Goal: Transaction & Acquisition: Book appointment/travel/reservation

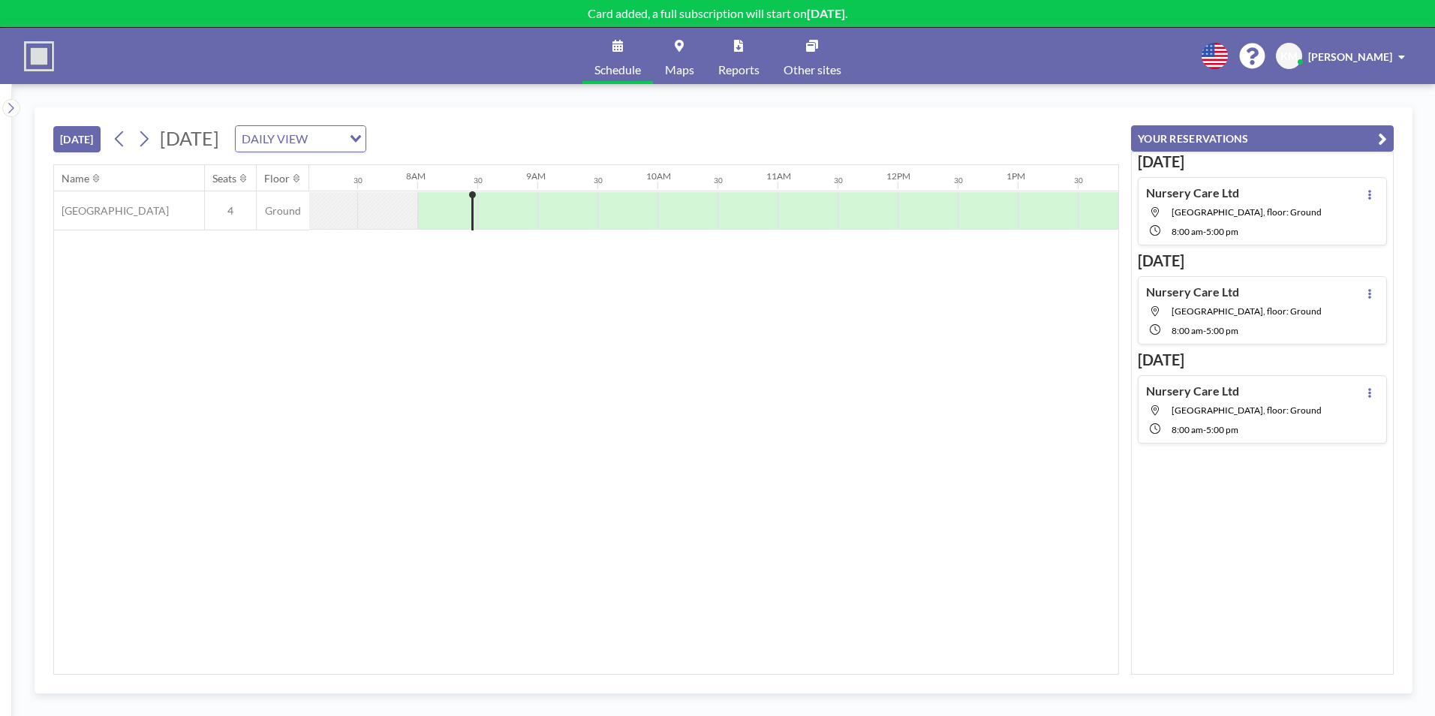
scroll to position [0, 901]
click at [348, 139] on div "DAILY VIEW" at bounding box center [292, 137] width 113 height 23
click at [435, 185] on li "WEEKLY VIEW" at bounding box center [482, 187] width 128 height 22
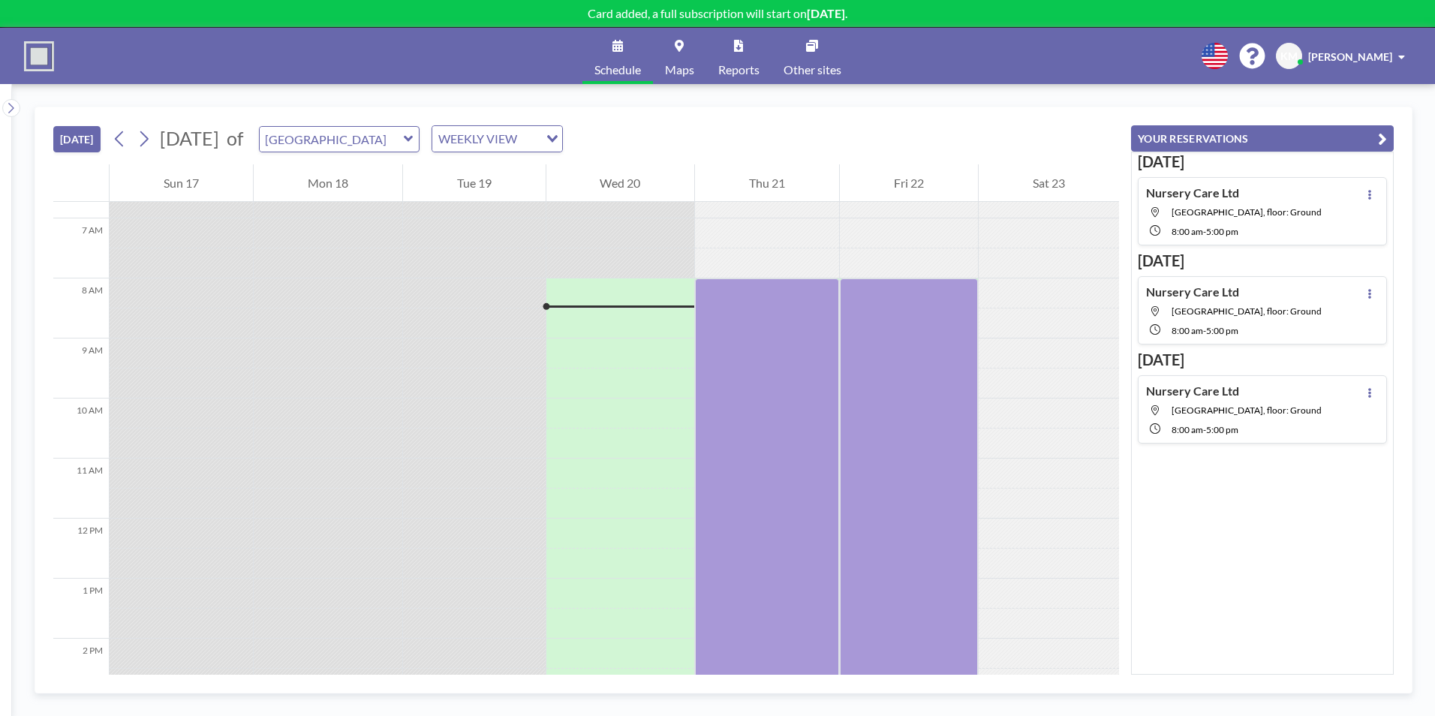
scroll to position [450, 0]
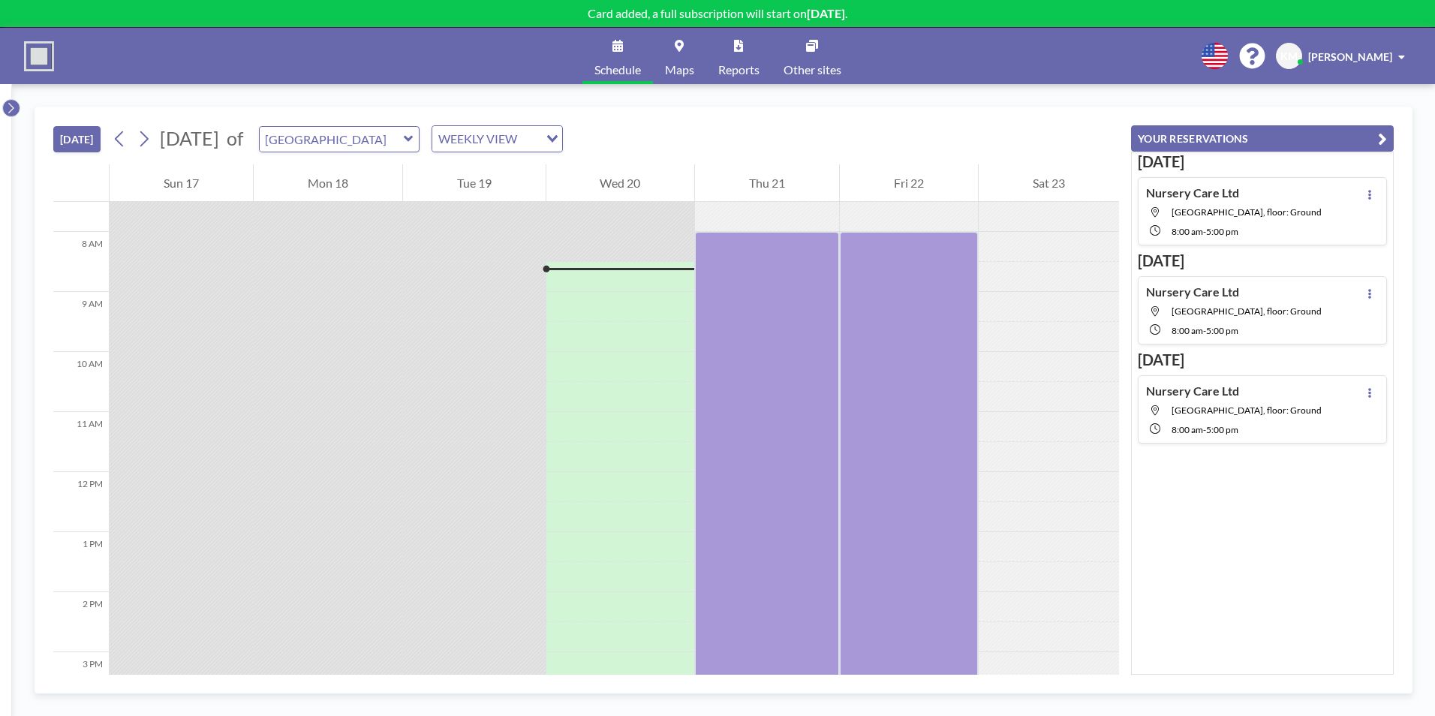
click at [17, 110] on button at bounding box center [11, 108] width 18 height 18
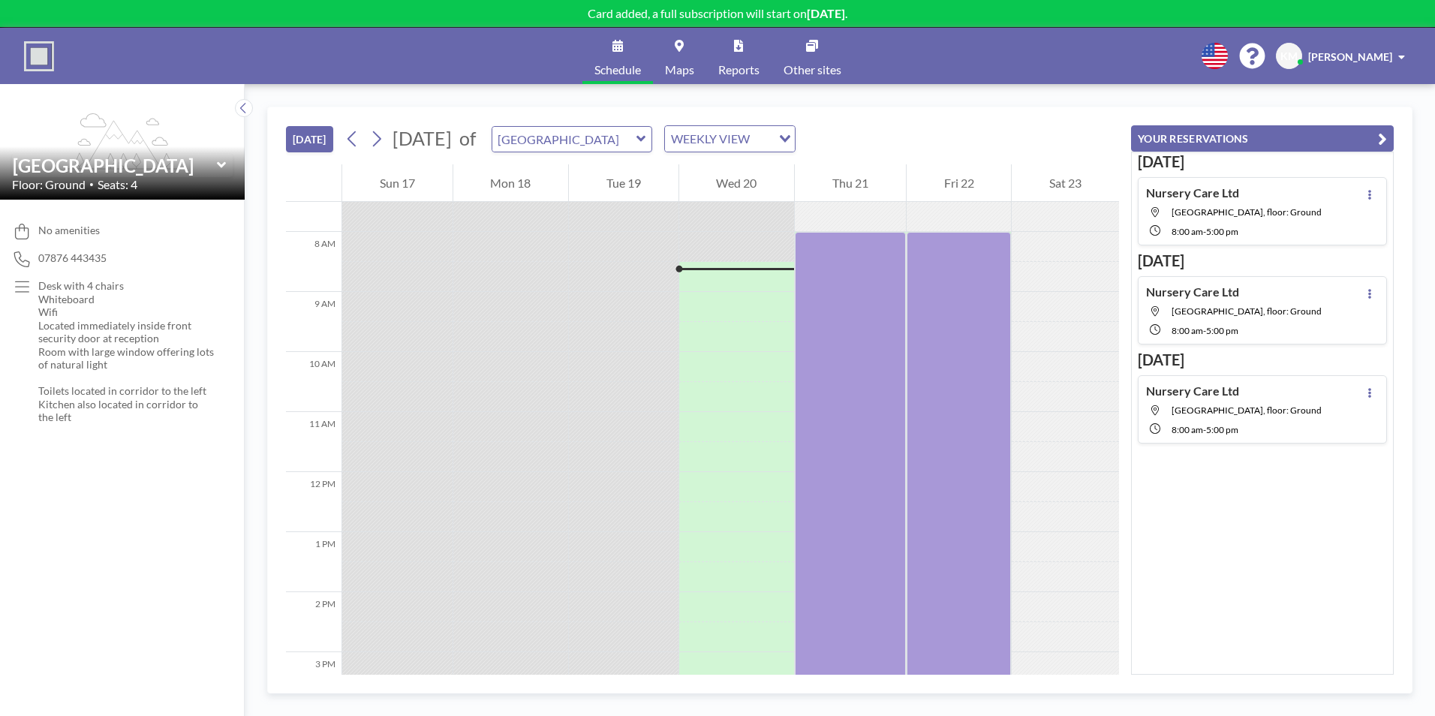
click at [302, 137] on button "[DATE]" at bounding box center [309, 139] width 47 height 26
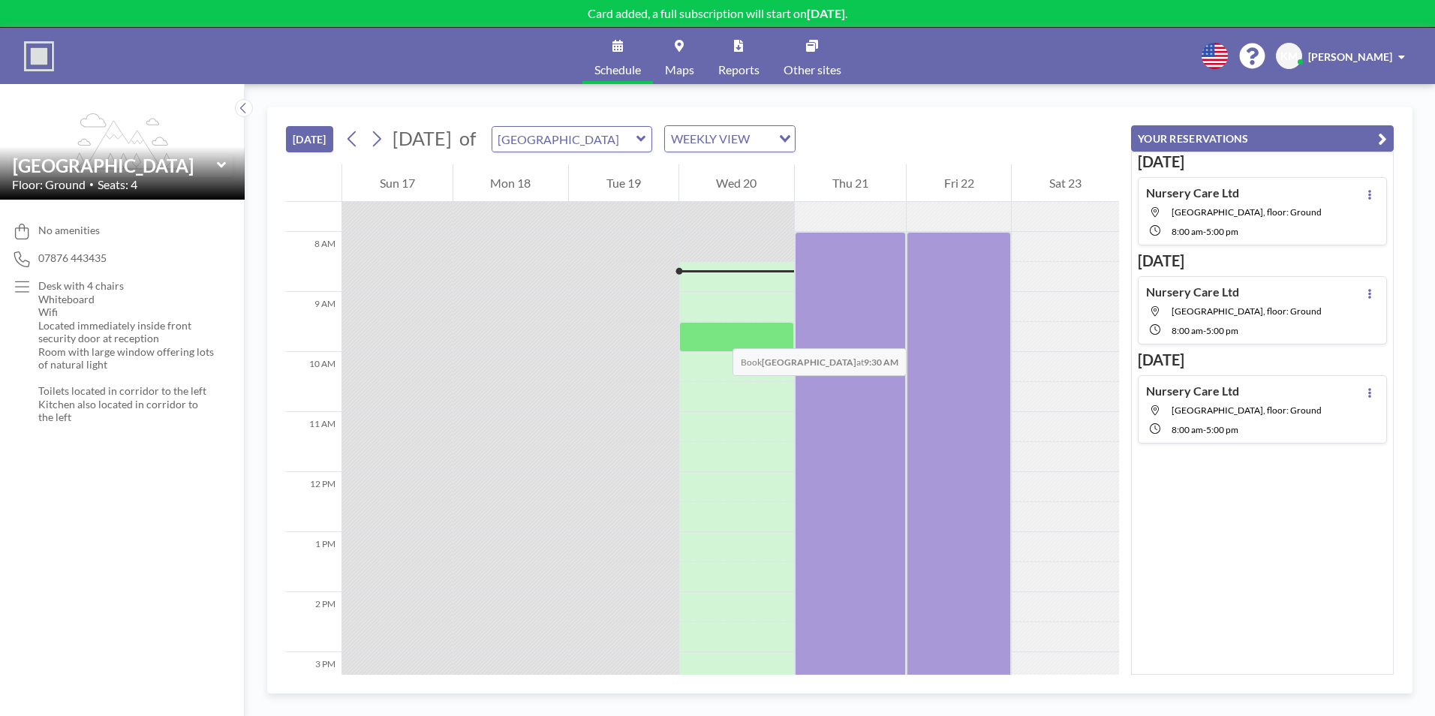
click at [714, 333] on div at bounding box center [737, 337] width 116 height 30
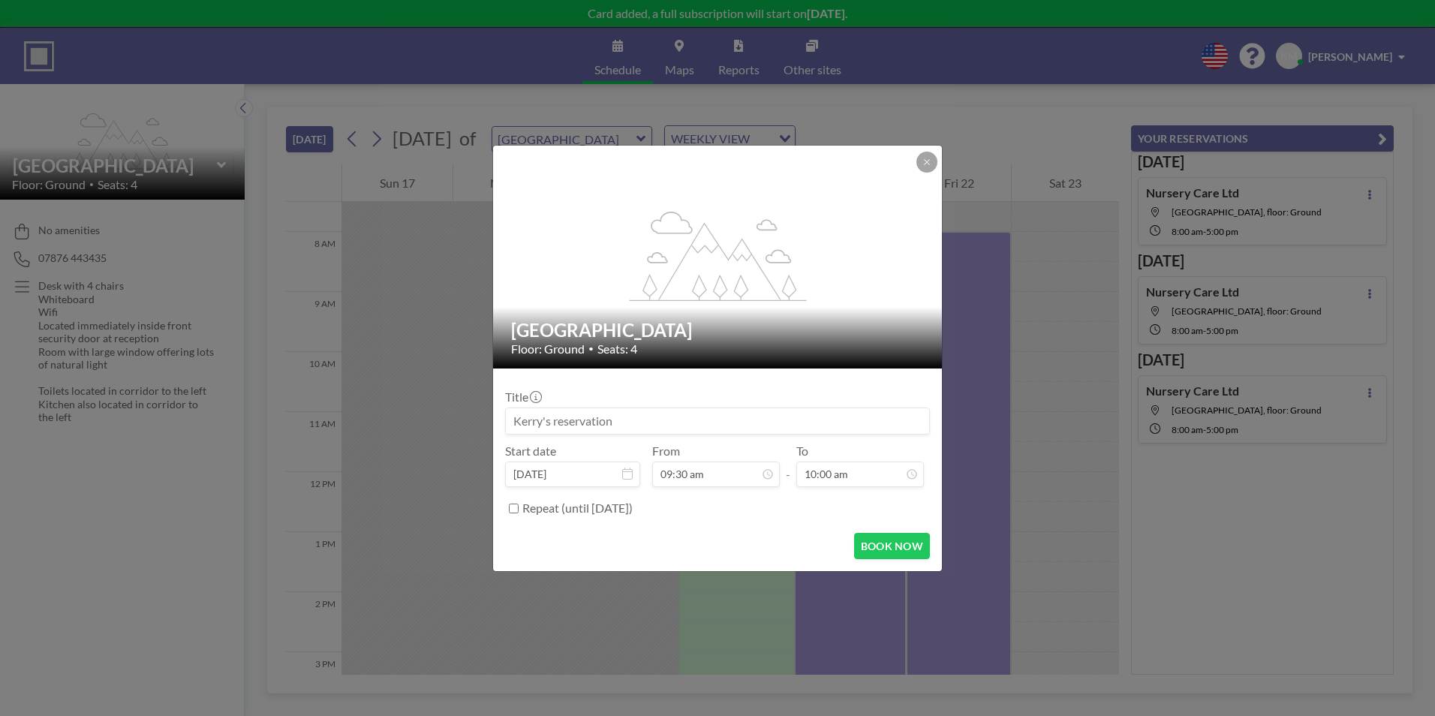
drag, startPoint x: 622, startPoint y: 419, endPoint x: 491, endPoint y: 401, distance: 131.8
click at [491, 401] on div "flex-grow: 1.2; [GEOGRAPHIC_DATA] Meeting Room Floor: Ground • Seats: 4 Title S…" at bounding box center [717, 358] width 1435 height 716
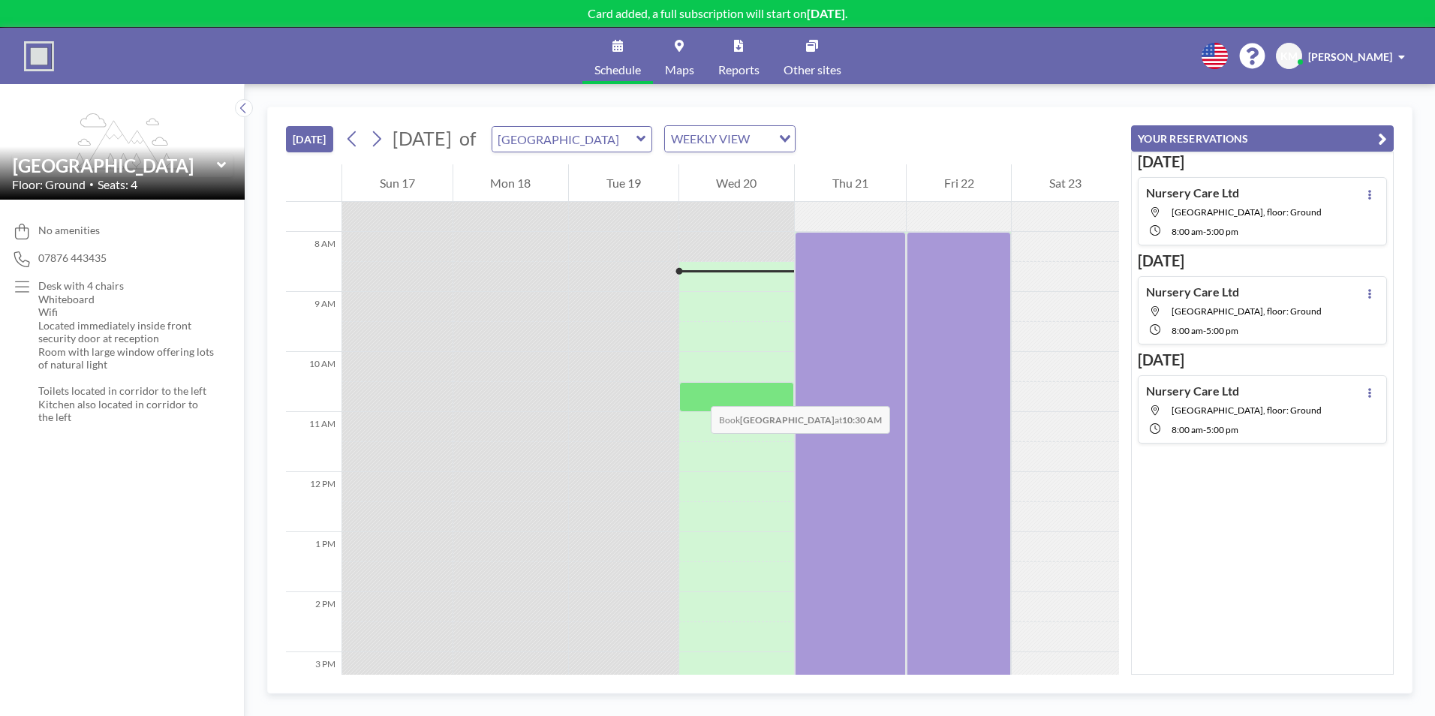
click at [720, 395] on div at bounding box center [737, 397] width 116 height 30
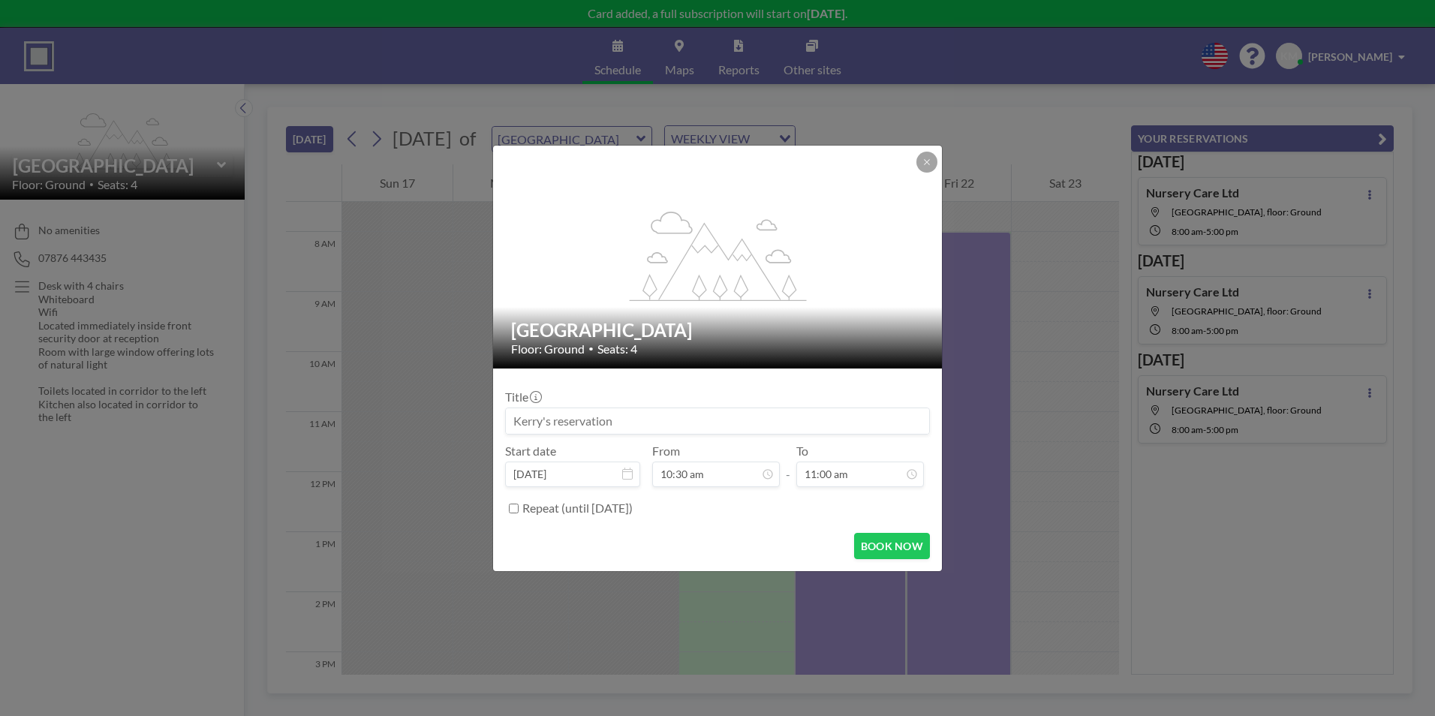
drag, startPoint x: 598, startPoint y: 420, endPoint x: 521, endPoint y: 417, distance: 76.6
click at [521, 417] on input at bounding box center [717, 421] width 423 height 26
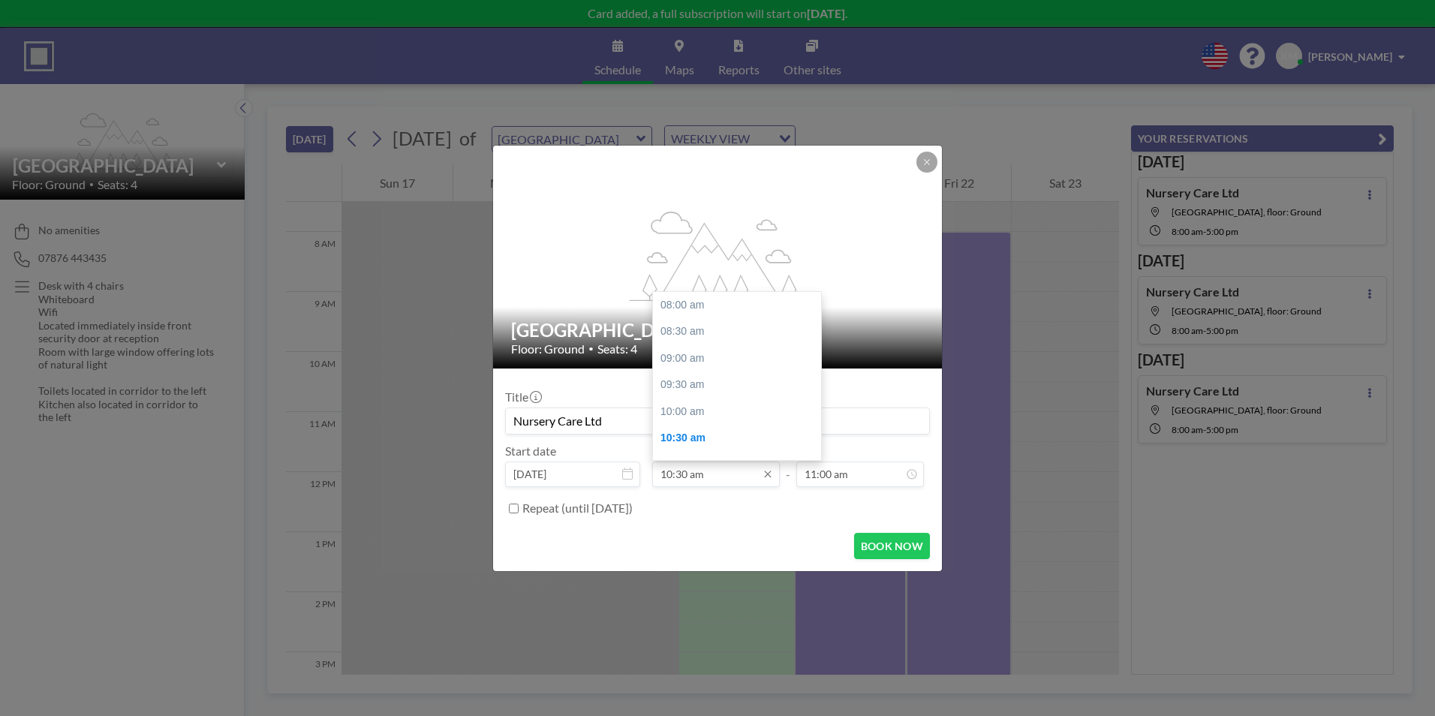
scroll to position [134, 0]
type input "Nursery Care Ltd"
click at [700, 470] on input "10:30 am" at bounding box center [716, 475] width 128 height 26
click at [688, 383] on div "12:00 pm" at bounding box center [741, 385] width 176 height 27
type input "12:00 pm"
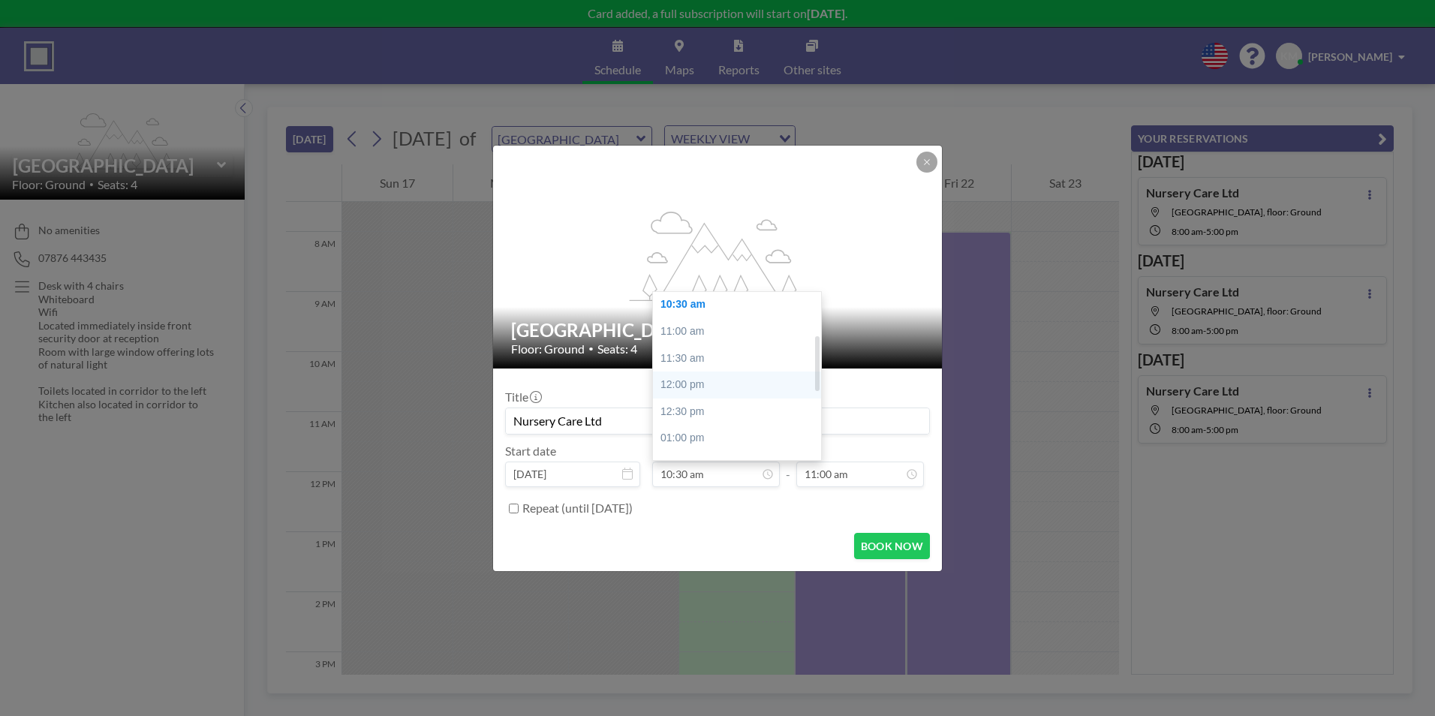
type input "12:30 pm"
click at [735, 484] on input "12:00 pm" at bounding box center [716, 475] width 128 height 26
click at [816, 387] on div at bounding box center [817, 395] width 5 height 55
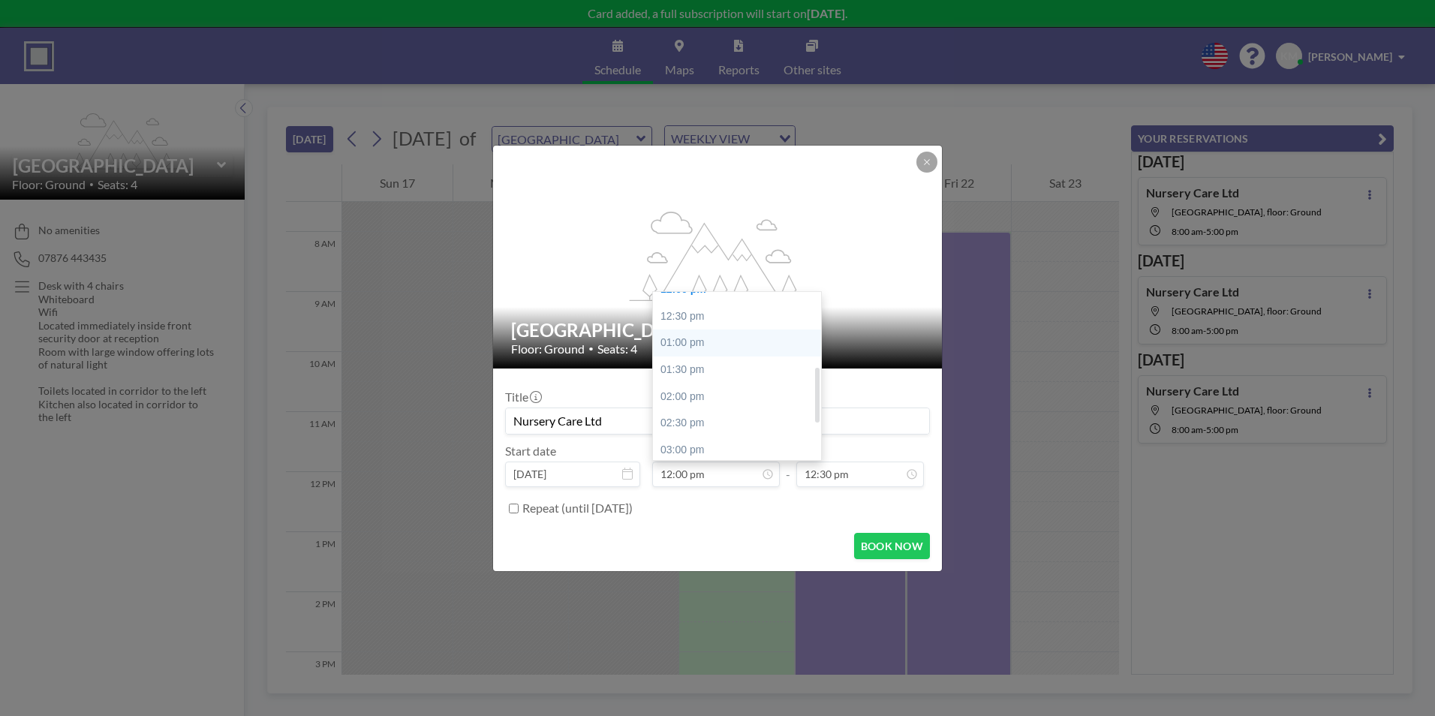
click at [712, 346] on div "01:00 pm" at bounding box center [741, 343] width 176 height 27
type input "01:00 pm"
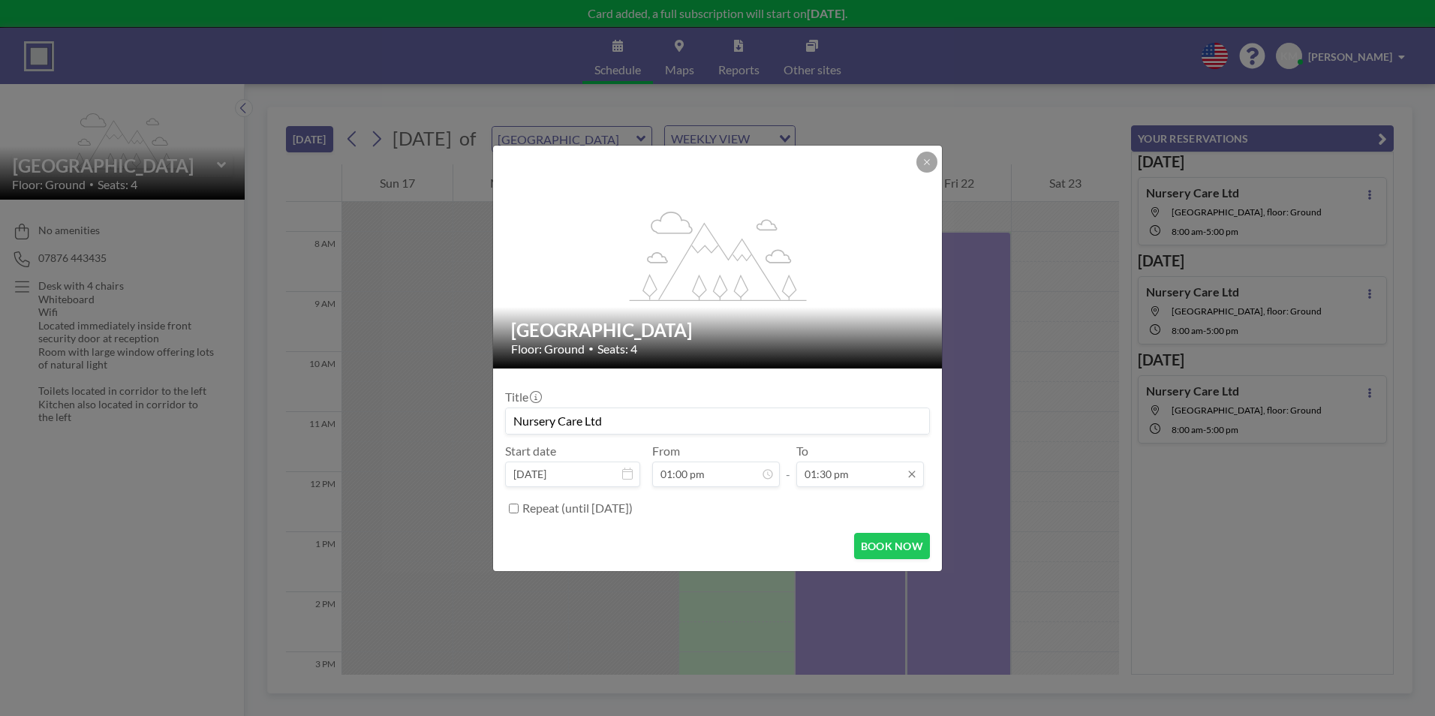
scroll to position [294, 0]
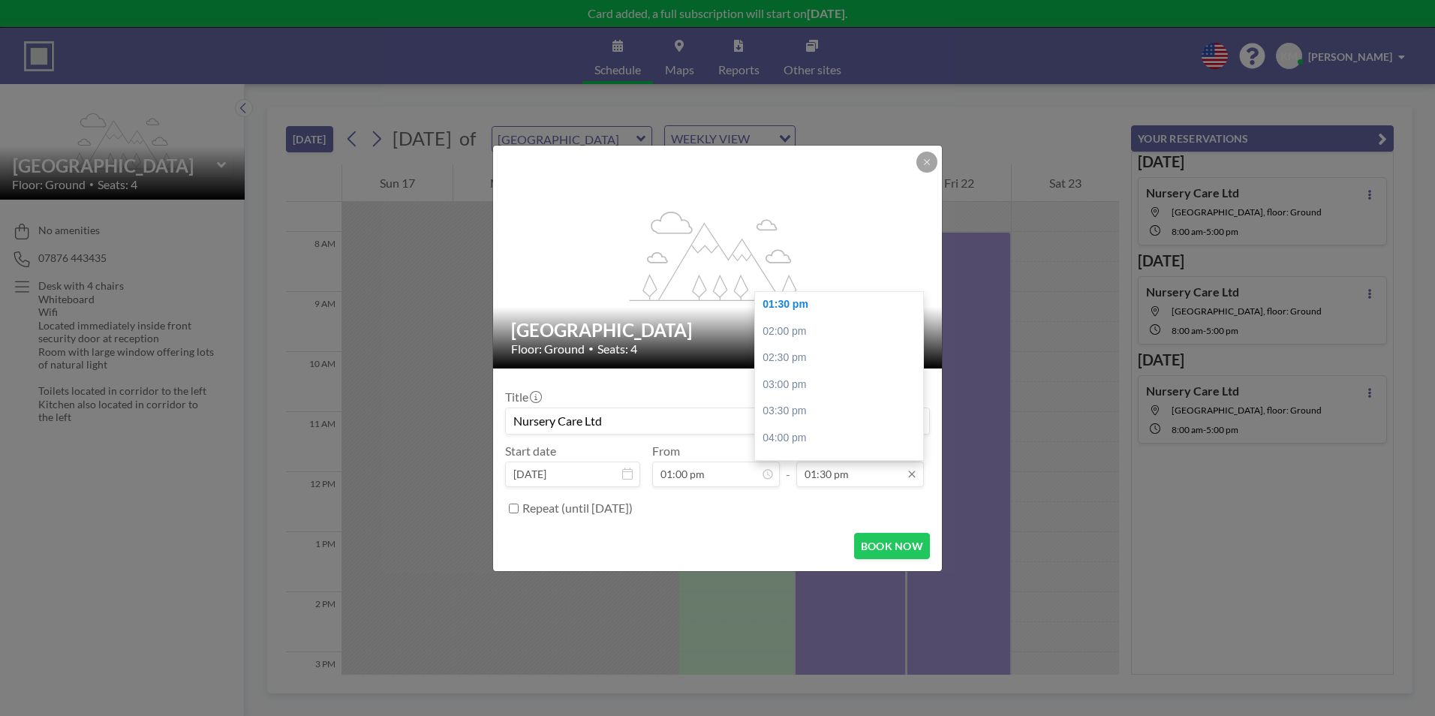
click at [858, 480] on input "01:30 pm" at bounding box center [860, 475] width 128 height 26
drag, startPoint x: 920, startPoint y: 429, endPoint x: 920, endPoint y: 468, distance: 38.3
click at [920, 468] on div "01:30 pm 08:00 am 08:30 am 09:00 am 09:30 am 10:00 am 10:30 am 11:00 am 11:30 a…" at bounding box center [860, 475] width 128 height 26
click at [823, 450] on div "05:00 pm" at bounding box center [843, 446] width 176 height 27
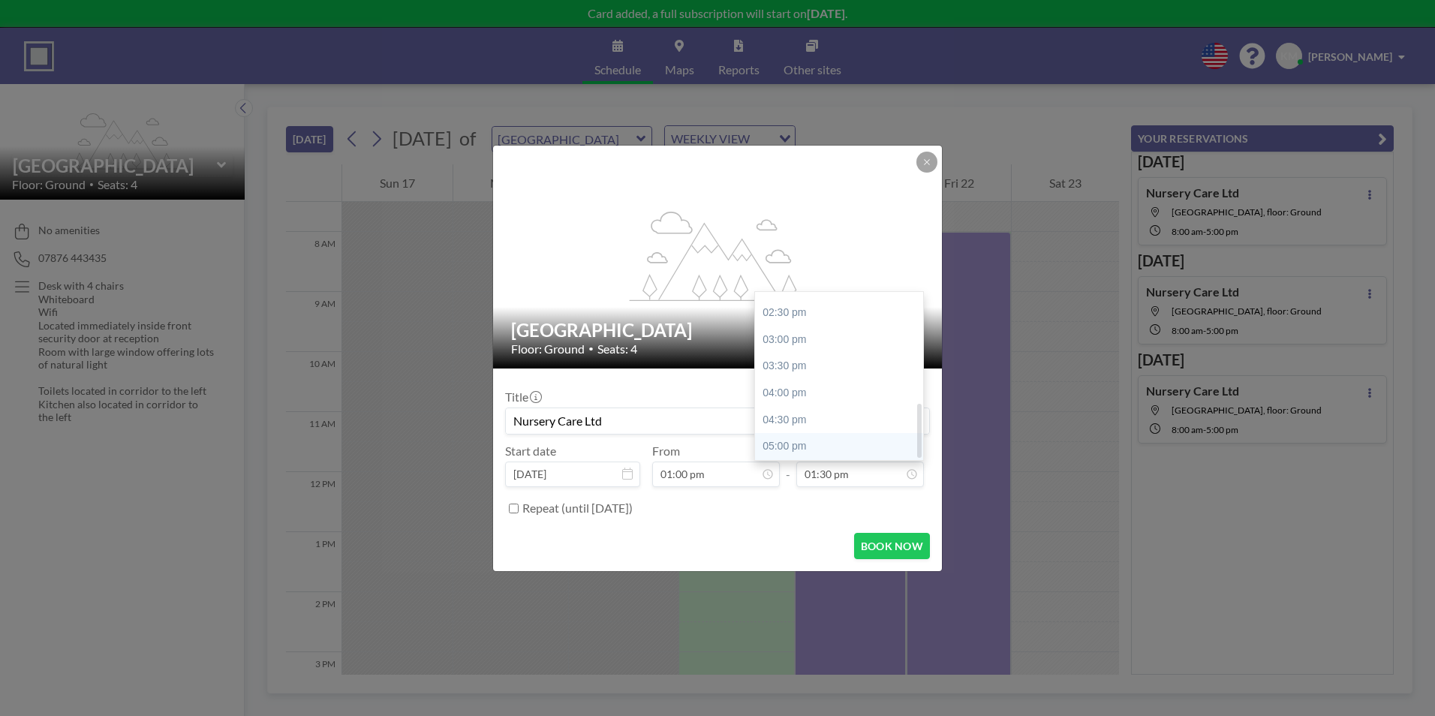
type input "05:00 pm"
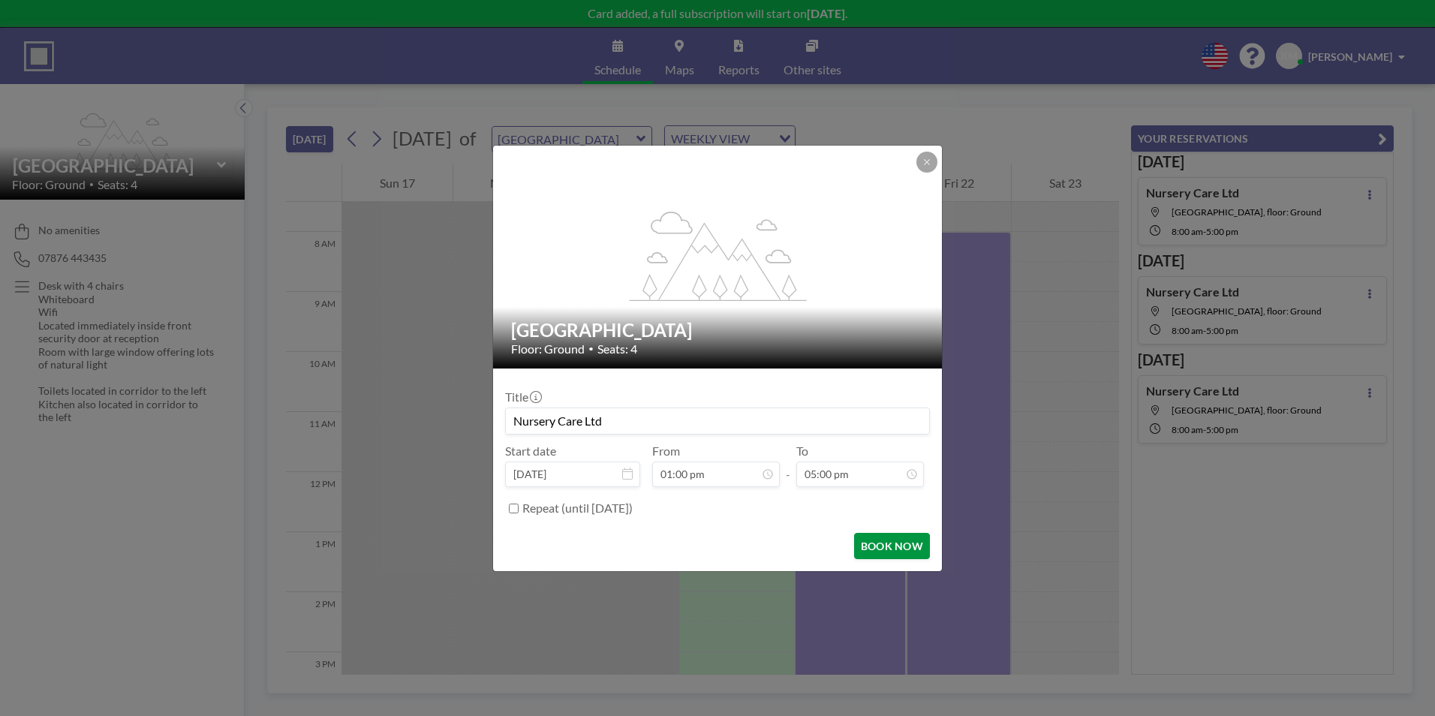
click at [895, 552] on button "BOOK NOW" at bounding box center [892, 546] width 76 height 26
